Goal: Task Accomplishment & Management: Manage account settings

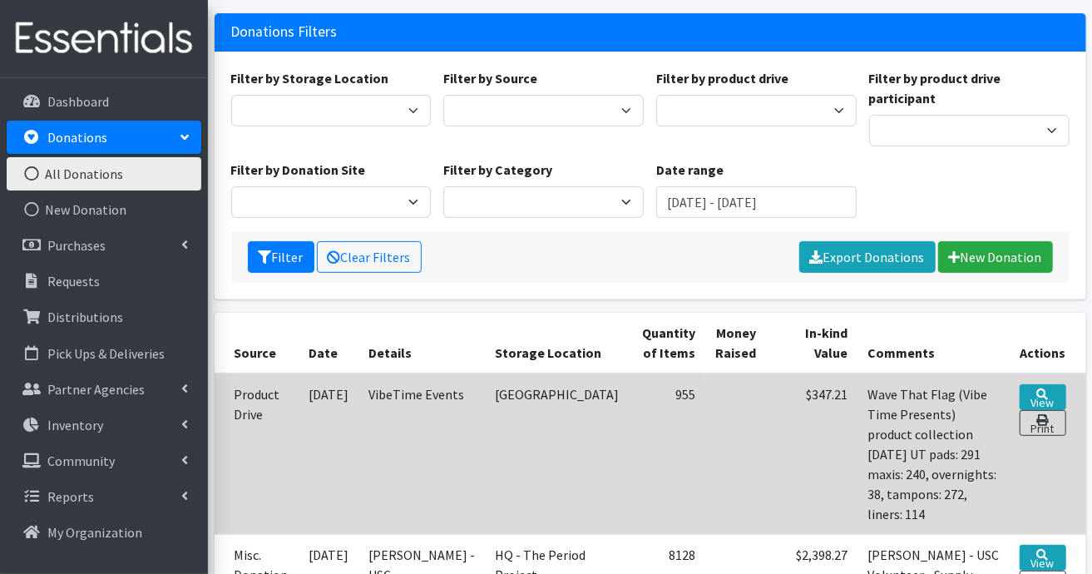
scroll to position [250, 0]
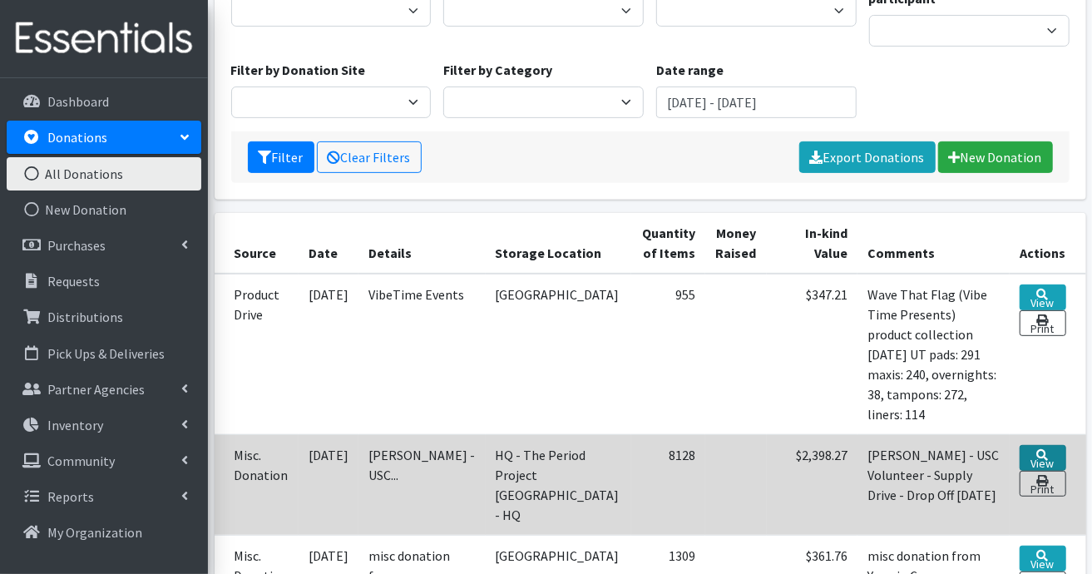
click at [1047, 445] on link "View" at bounding box center [1043, 458] width 47 height 26
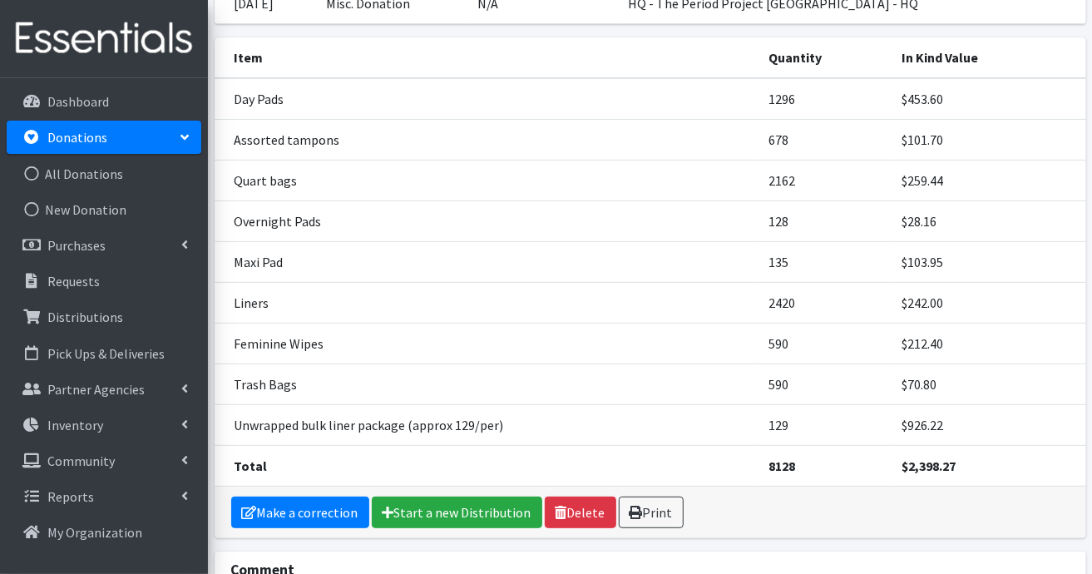
scroll to position [314, 0]
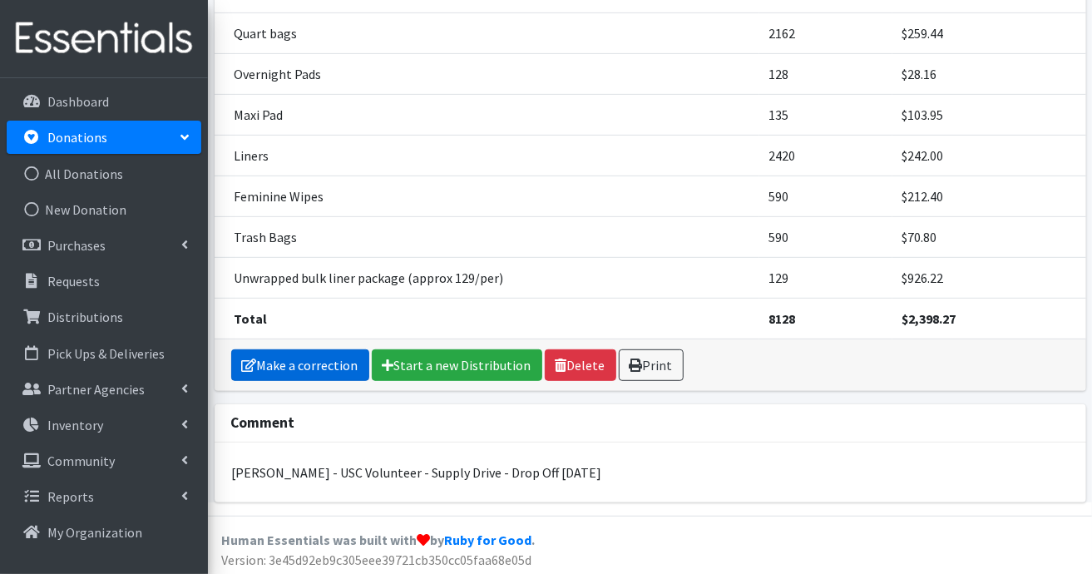
click at [319, 359] on link "Make a correction" at bounding box center [300, 365] width 138 height 32
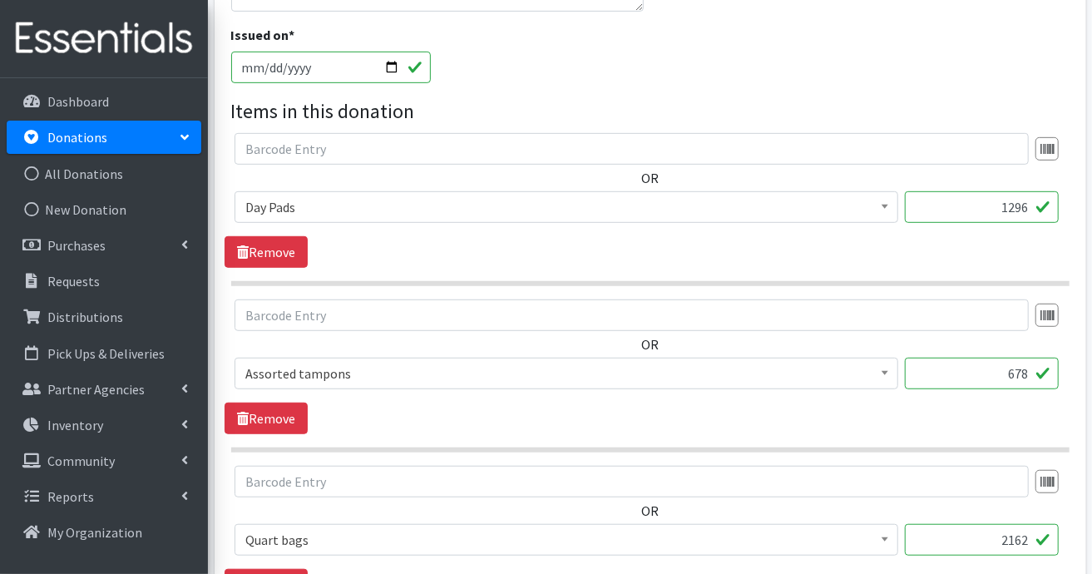
scroll to position [499, 0]
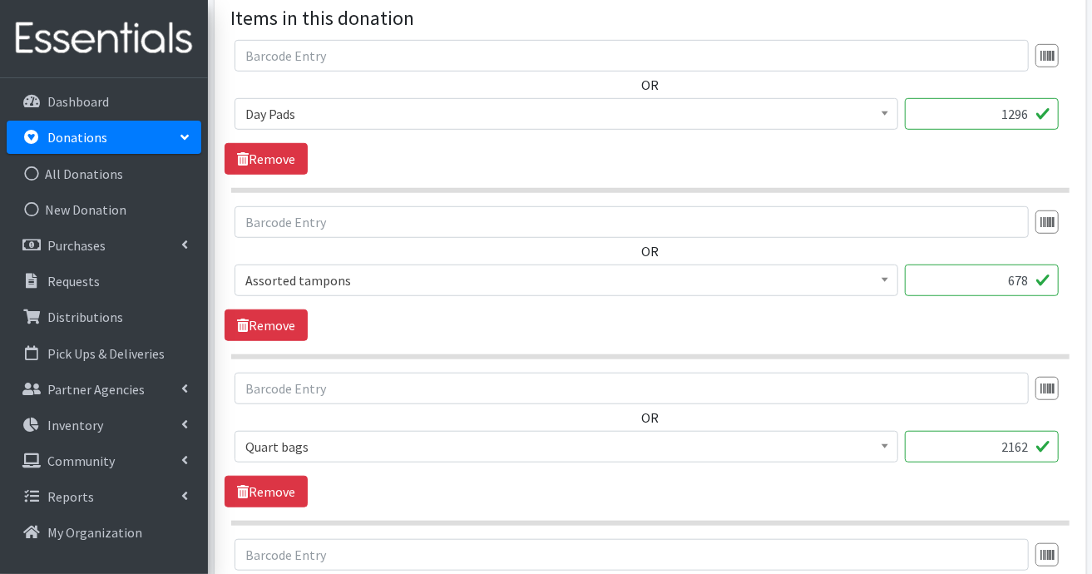
click at [1026, 277] on input "678" at bounding box center [982, 280] width 154 height 32
type input "6"
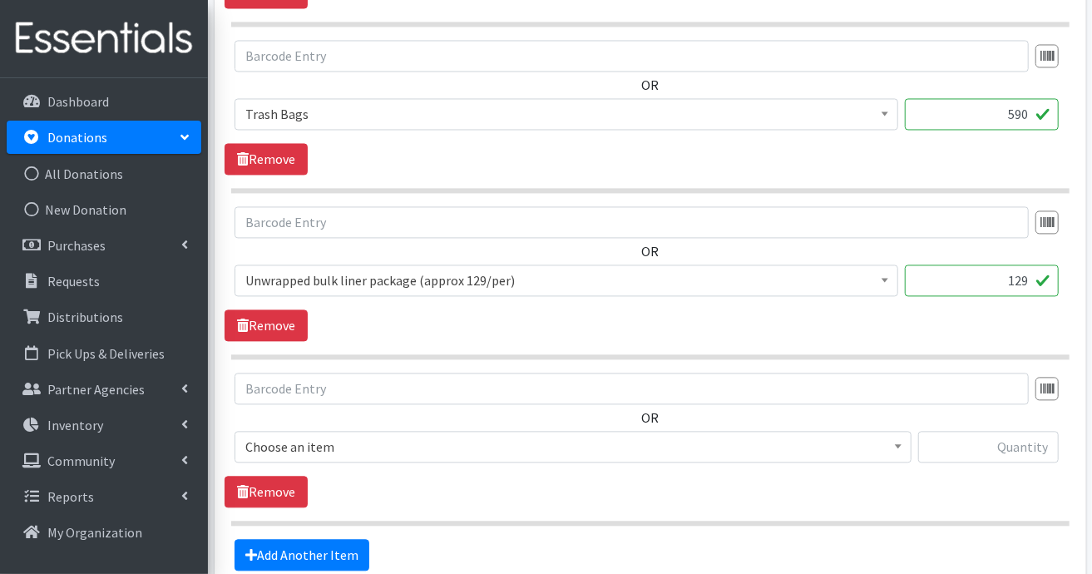
scroll to position [1822, 0]
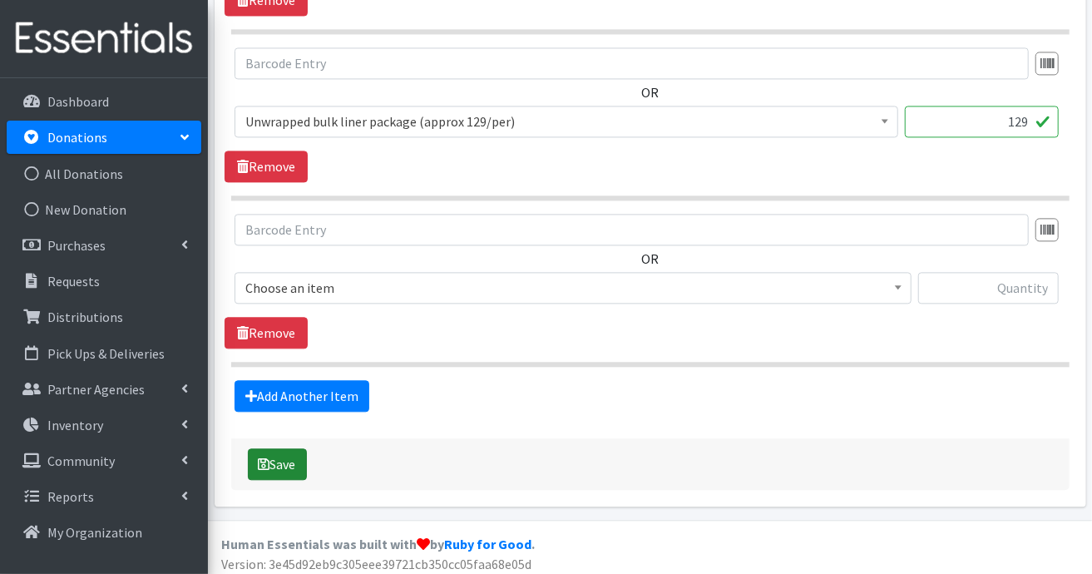
type input "1032"
click at [297, 454] on button "Save" at bounding box center [277, 464] width 59 height 32
